Goal: Transaction & Acquisition: Obtain resource

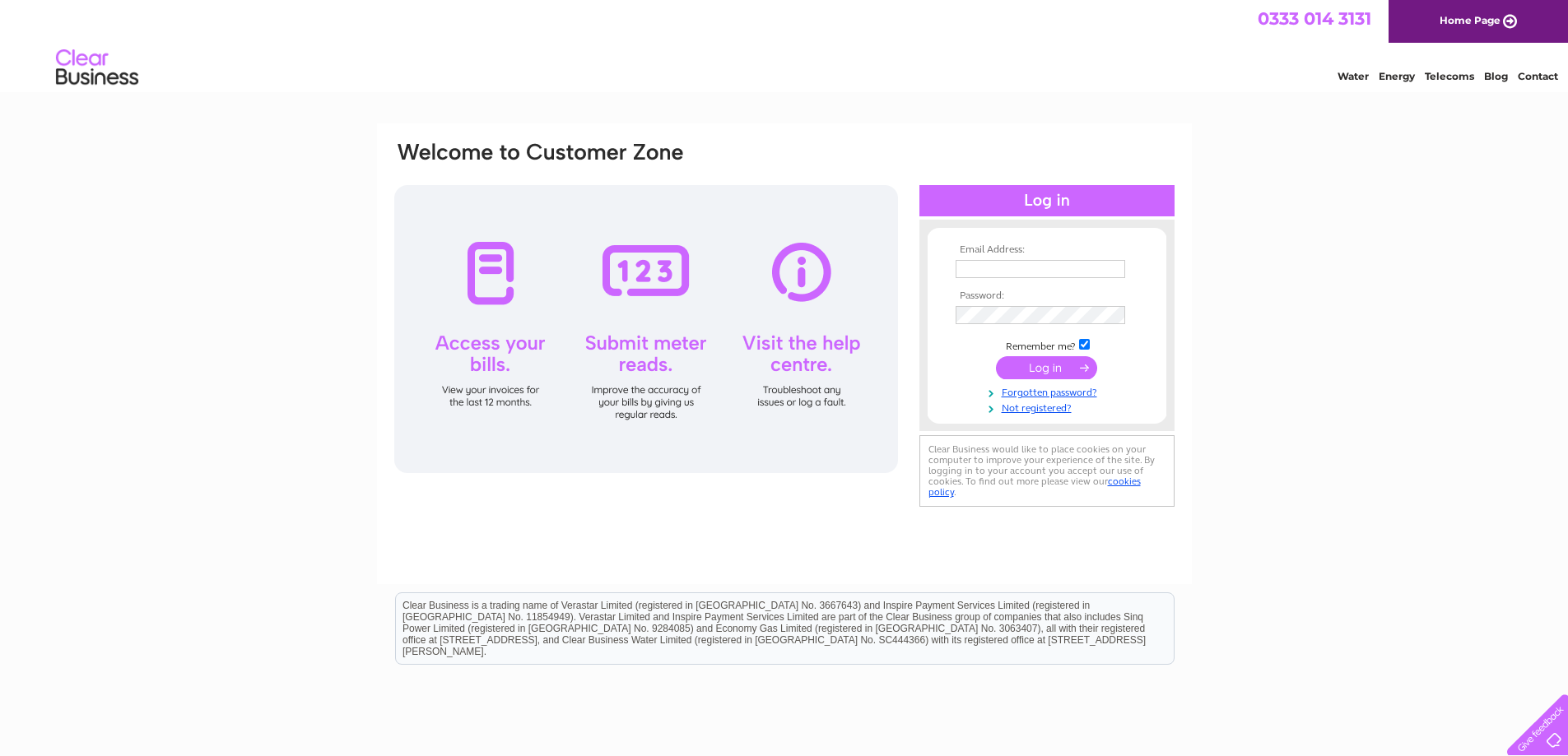
type input "[PERSON_NAME][EMAIL_ADDRESS][DOMAIN_NAME]"
click at [1037, 372] on input "submit" at bounding box center [1046, 367] width 101 height 23
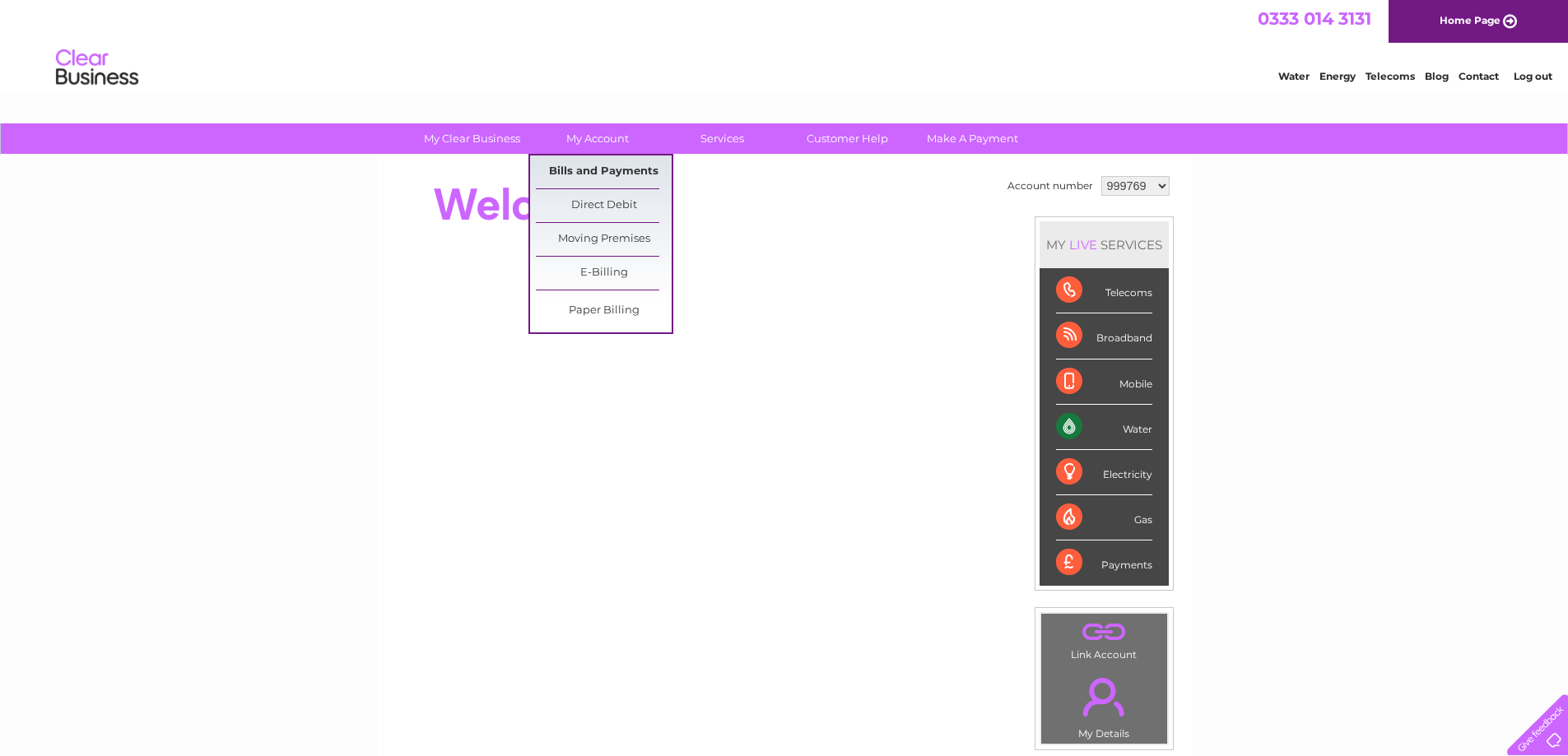
click at [595, 161] on link "Bills and Payments" at bounding box center [604, 171] width 136 height 33
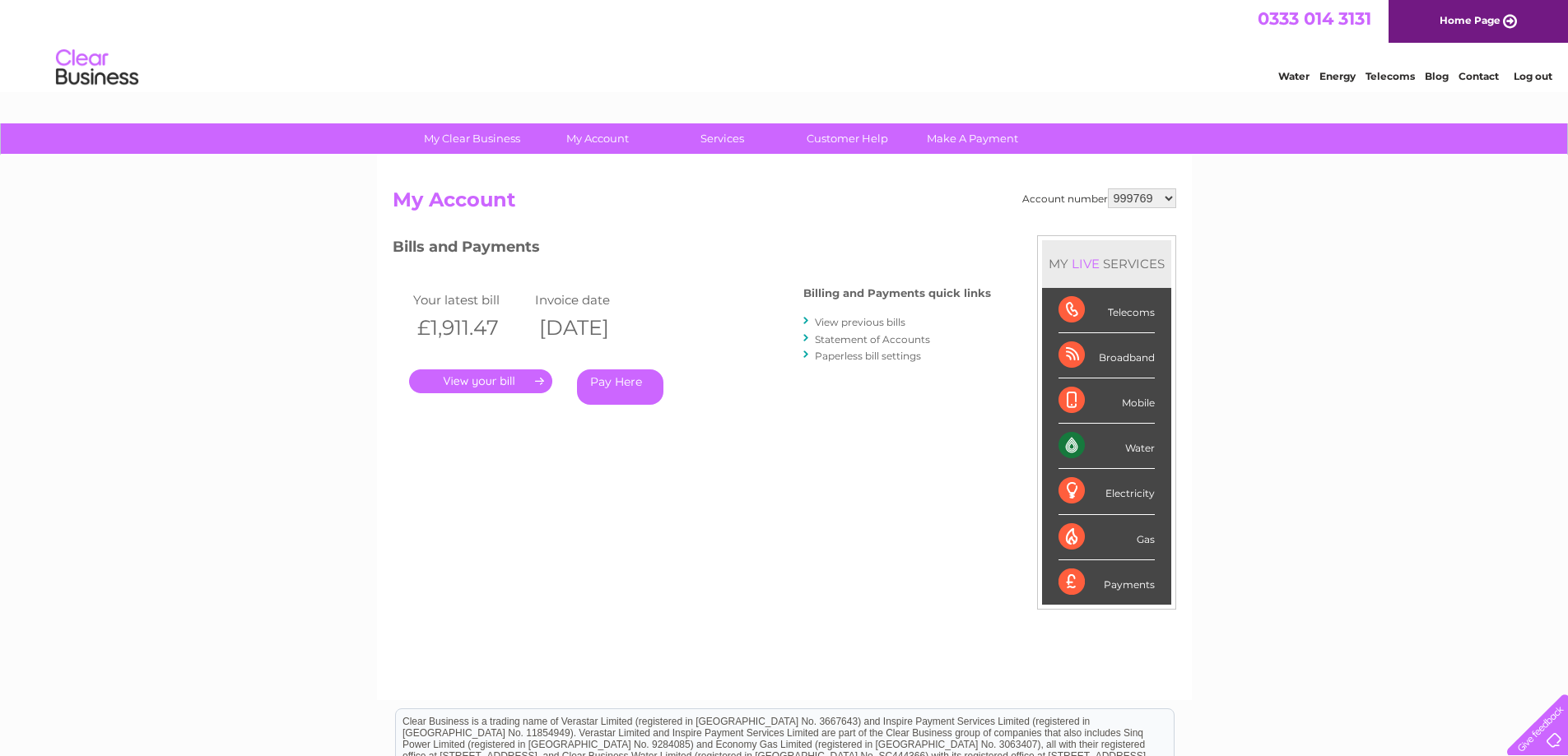
click at [483, 384] on link "." at bounding box center [481, 381] width 143 height 24
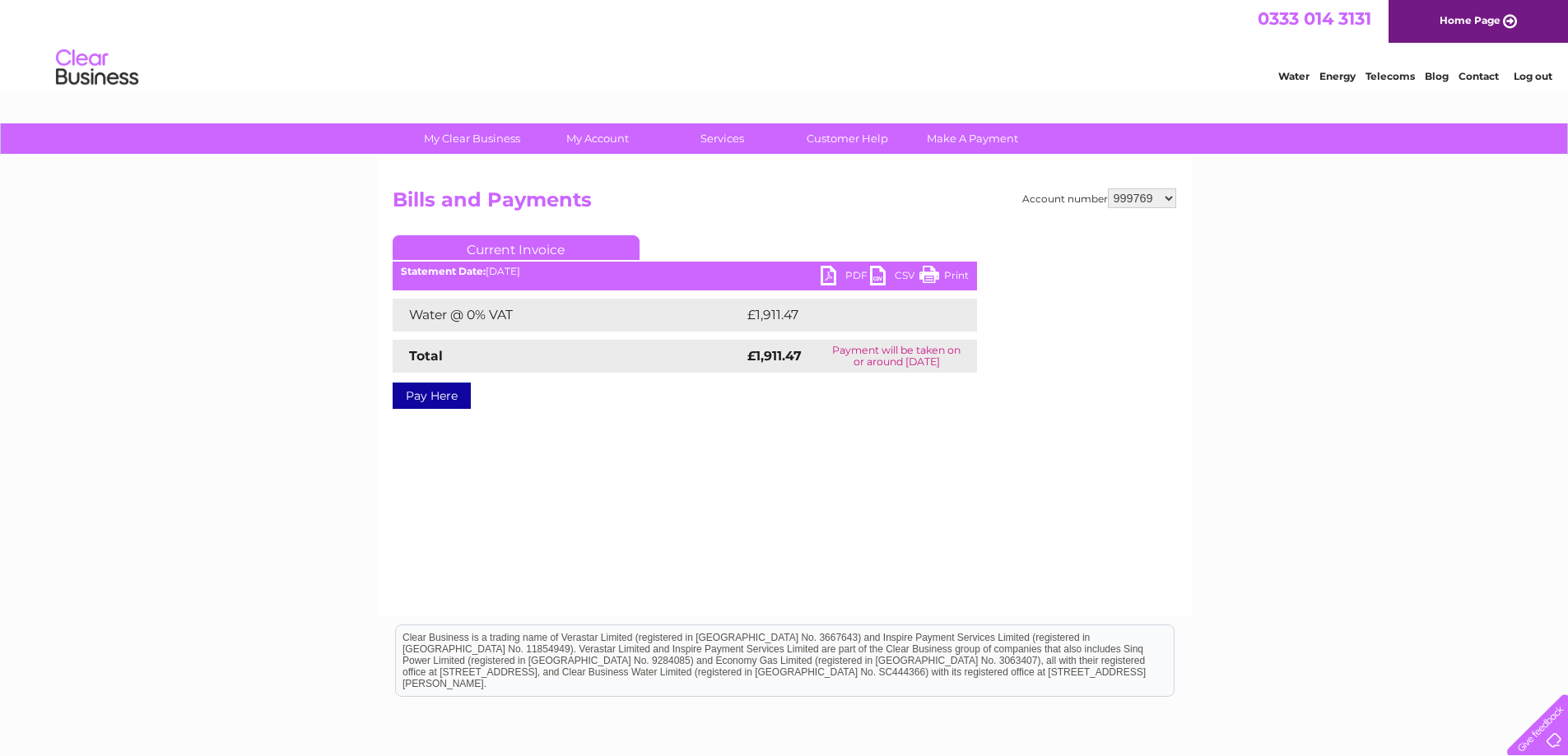
click at [829, 270] on link "PDF" at bounding box center [846, 277] width 49 height 24
